Goal: Transaction & Acquisition: Purchase product/service

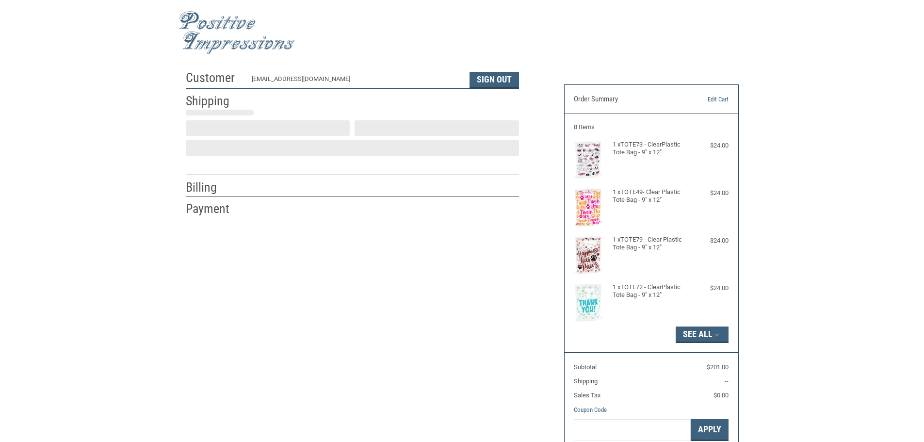
scroll to position [1, 0]
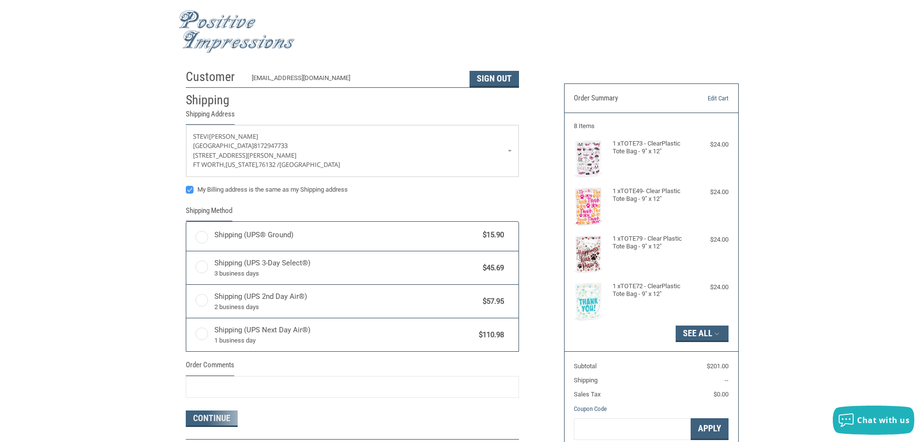
radio input "true"
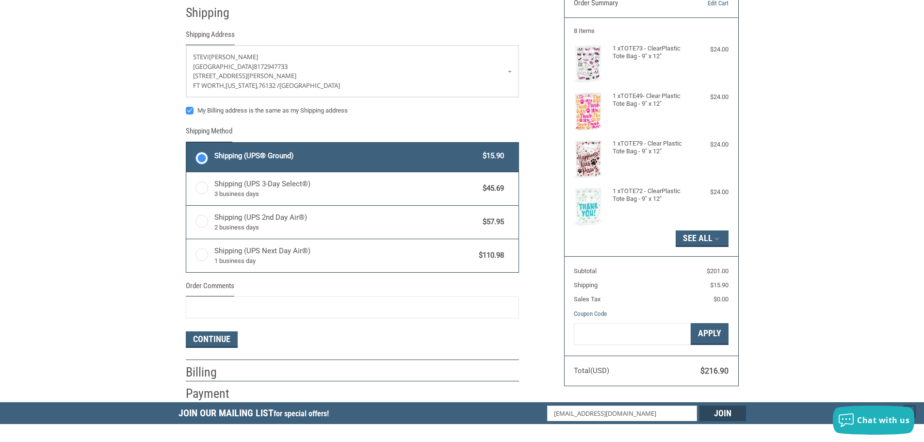
scroll to position [98, 0]
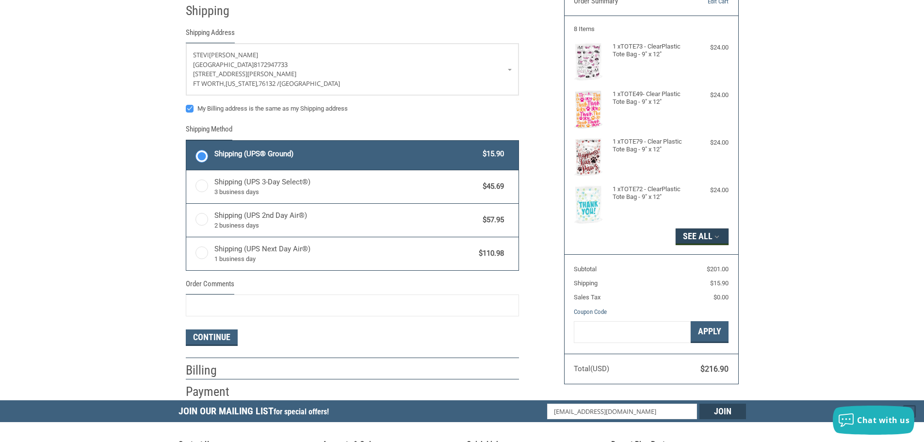
click at [714, 237] on icon "button" at bounding box center [716, 236] width 9 height 9
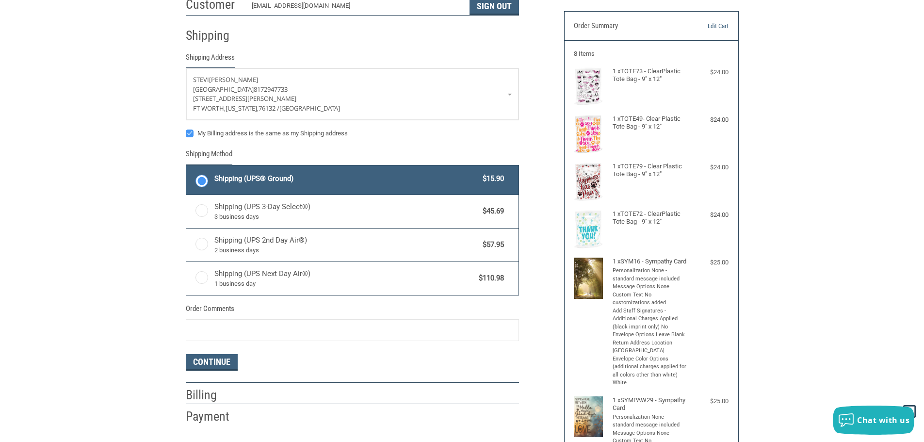
scroll to position [97, 0]
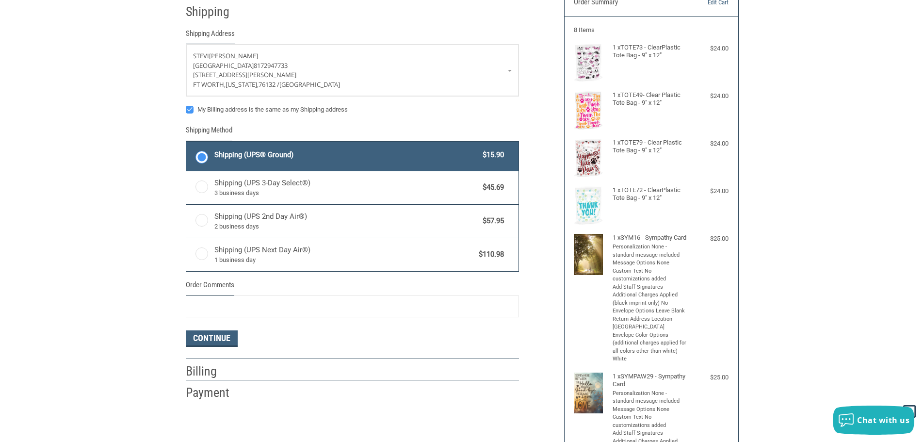
click at [236, 370] on h2 "Billing" at bounding box center [214, 371] width 57 height 16
click at [219, 335] on button "Continue" at bounding box center [212, 338] width 52 height 16
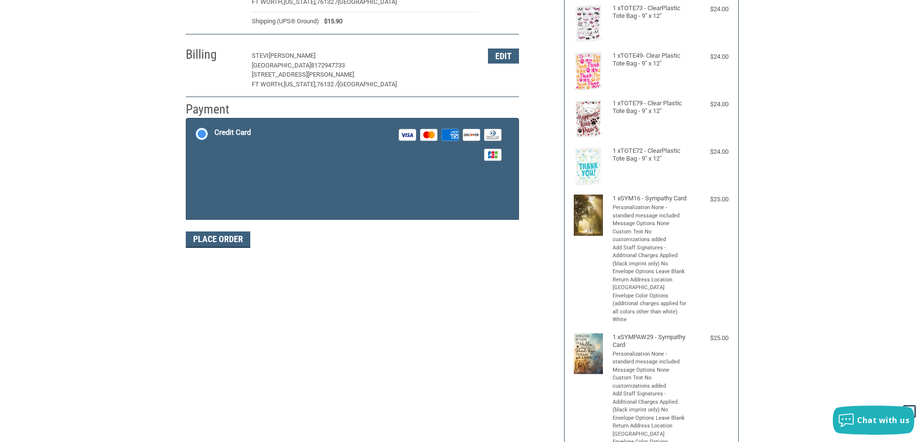
scroll to position [145, 0]
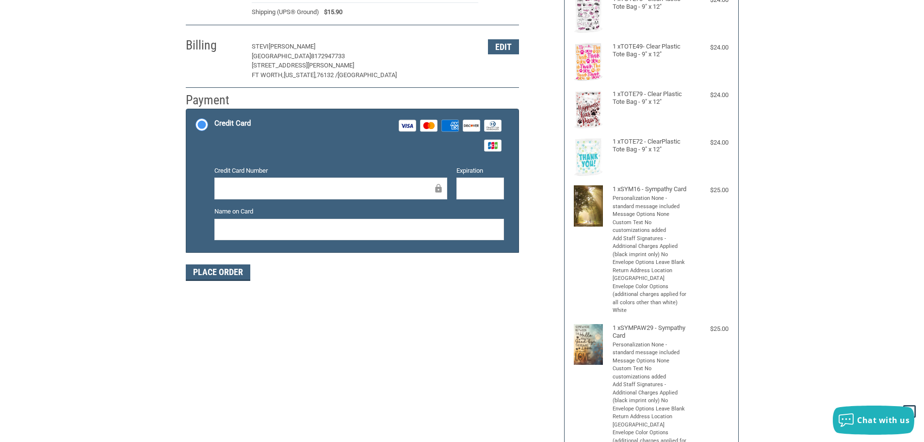
click at [277, 180] on div at bounding box center [330, 188] width 233 height 22
click at [277, 179] on div at bounding box center [330, 188] width 233 height 22
click at [271, 183] on div at bounding box center [330, 188] width 233 height 22
click at [271, 180] on div at bounding box center [330, 188] width 233 height 22
click at [217, 271] on button "Place Order" at bounding box center [218, 272] width 64 height 16
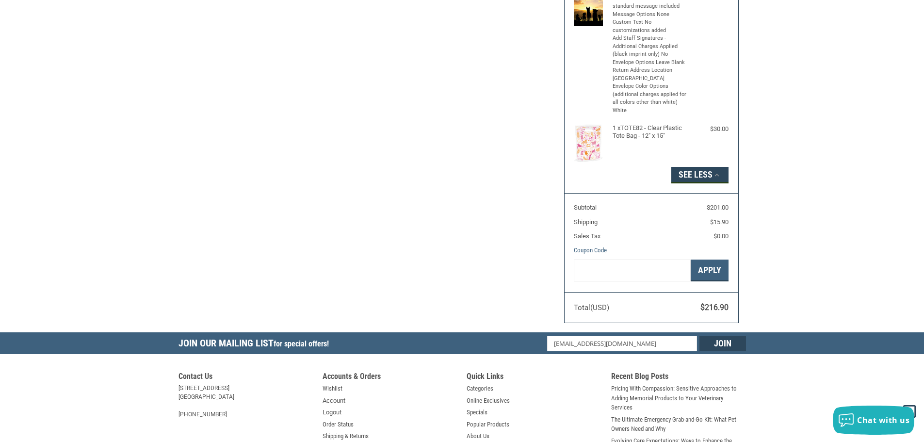
scroll to position [116, 0]
